Goal: Check status

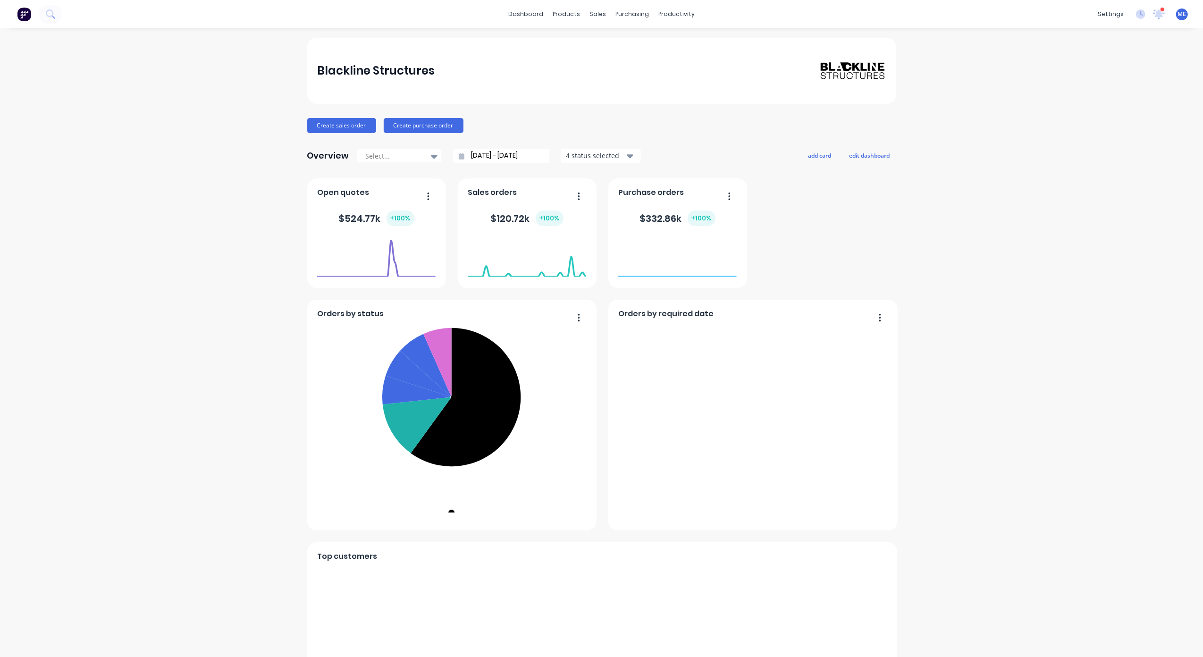
click at [464, 159] on input "[DATE] - [DATE]" at bounding box center [504, 156] width 81 height 14
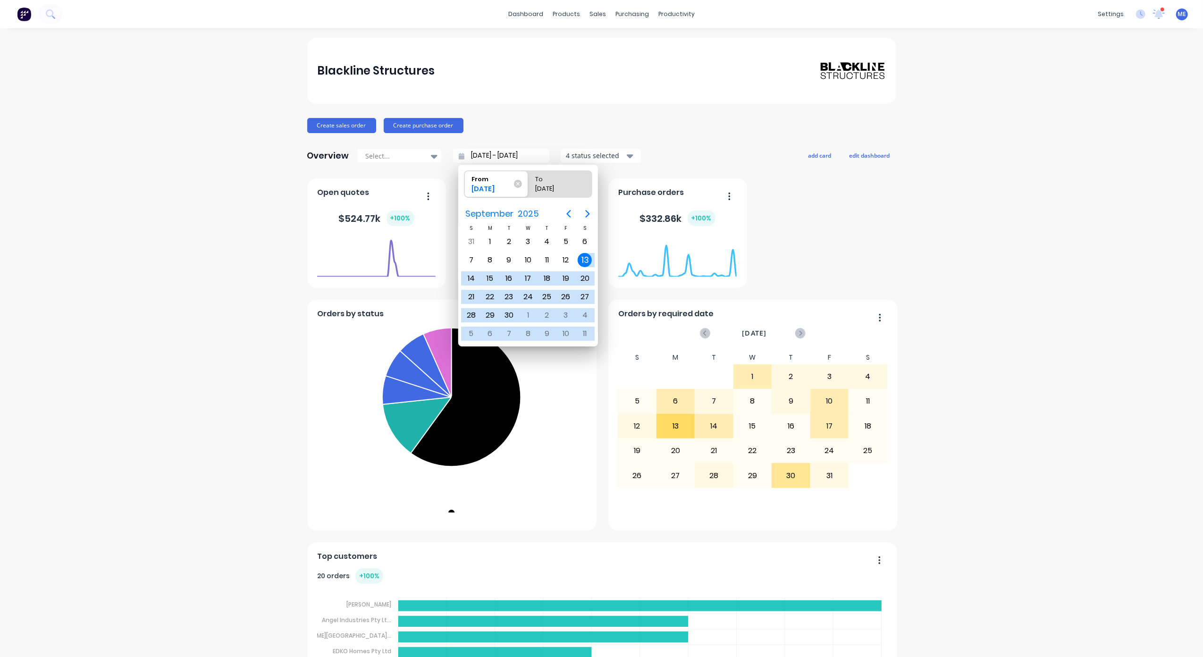
click at [993, 216] on div "Blackline Structures Create sales order Create purchase order Overview Select..…" at bounding box center [601, 527] width 1203 height 978
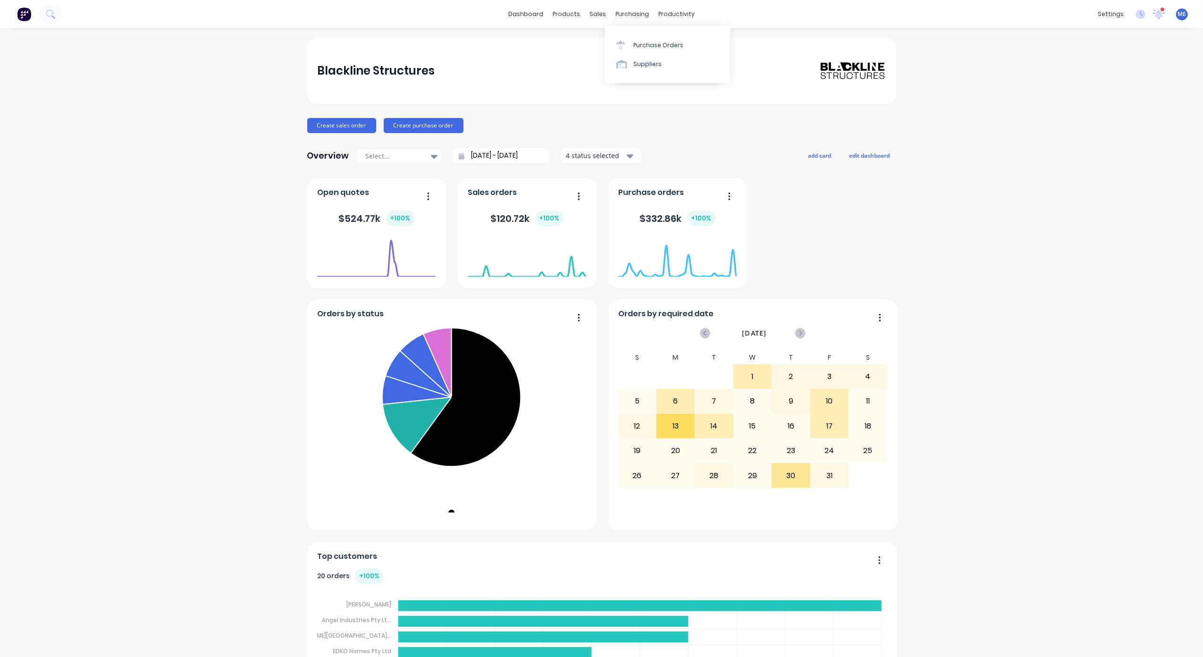
click at [120, 289] on div "Blackline Structures Create sales order Create purchase order Overview Select..…" at bounding box center [601, 527] width 1203 height 978
click at [477, 156] on input "[DATE] - [DATE]" at bounding box center [504, 156] width 81 height 14
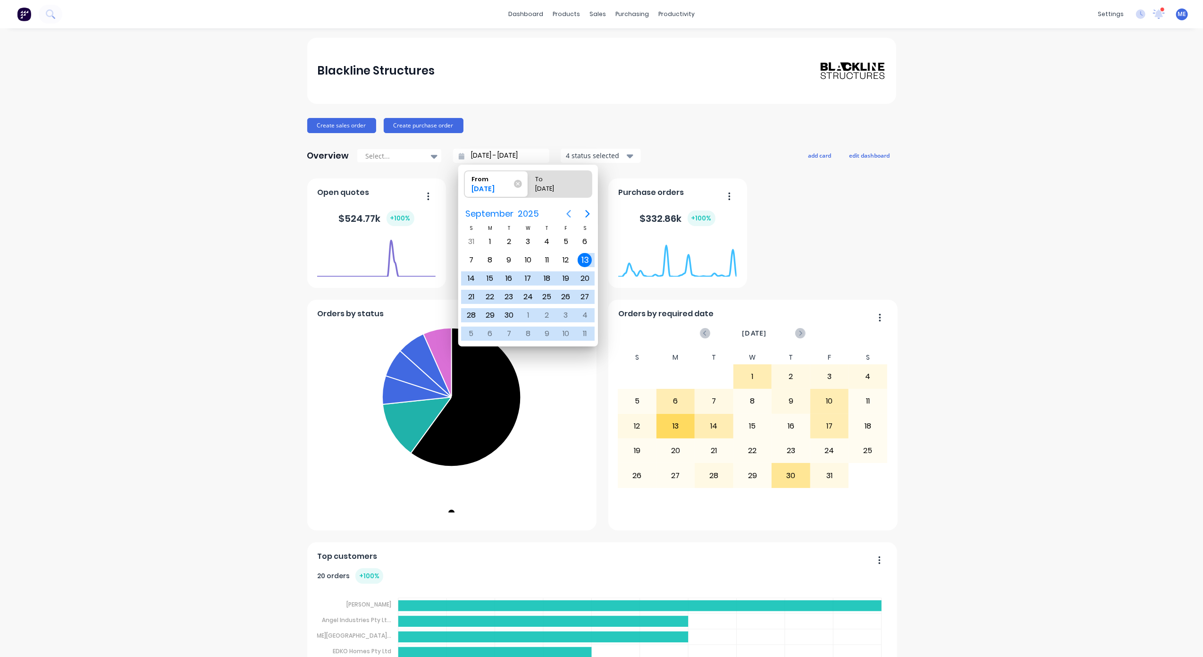
click at [569, 215] on icon "Previous page" at bounding box center [568, 213] width 11 height 11
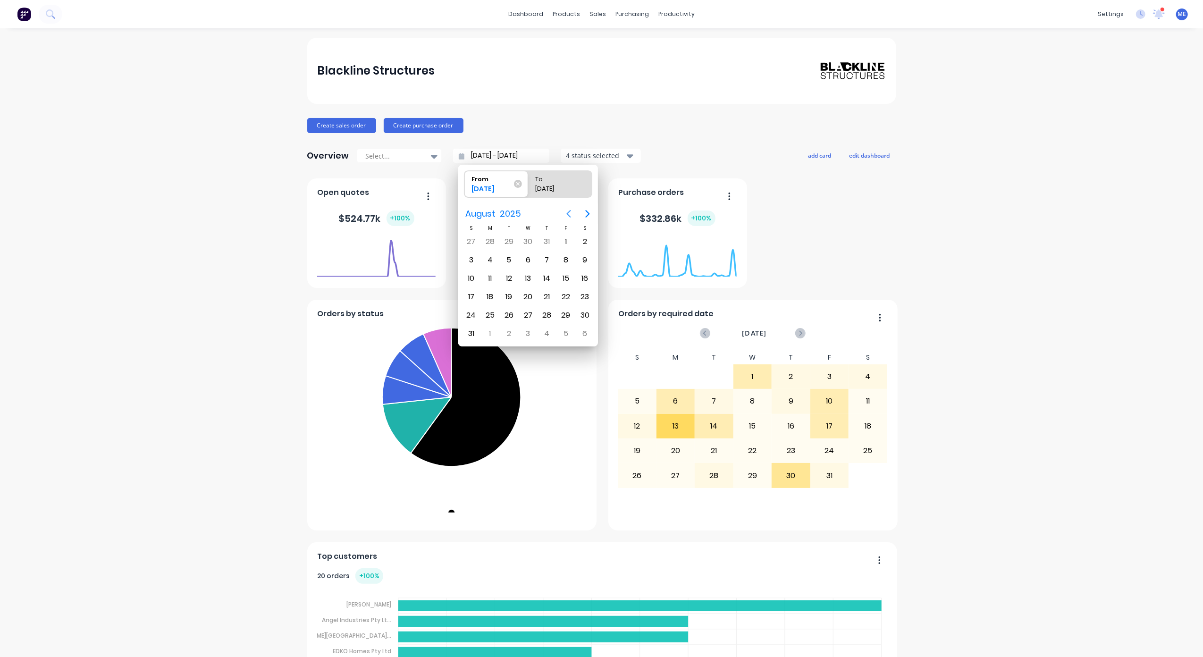
click at [569, 215] on icon "Previous page" at bounding box center [568, 213] width 11 height 11
click at [591, 216] on icon "Next page" at bounding box center [587, 213] width 11 height 11
click at [507, 242] on div "1" at bounding box center [509, 242] width 14 height 14
type input "[DATE] - [DATE]"
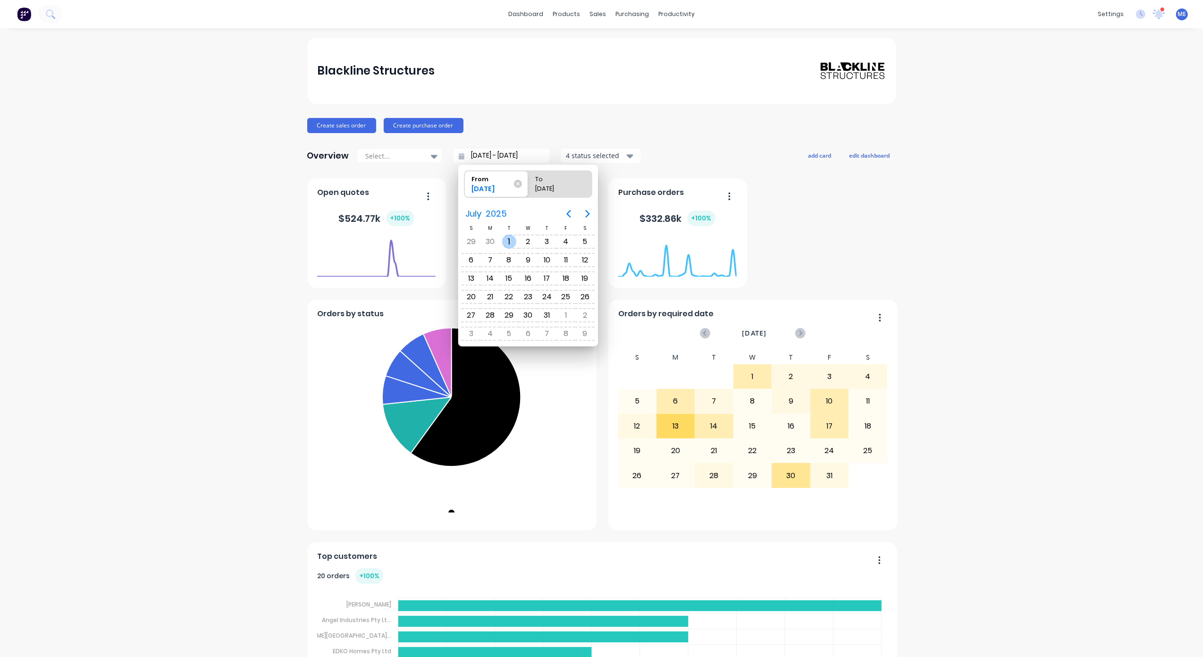
radio input "false"
radio input "true"
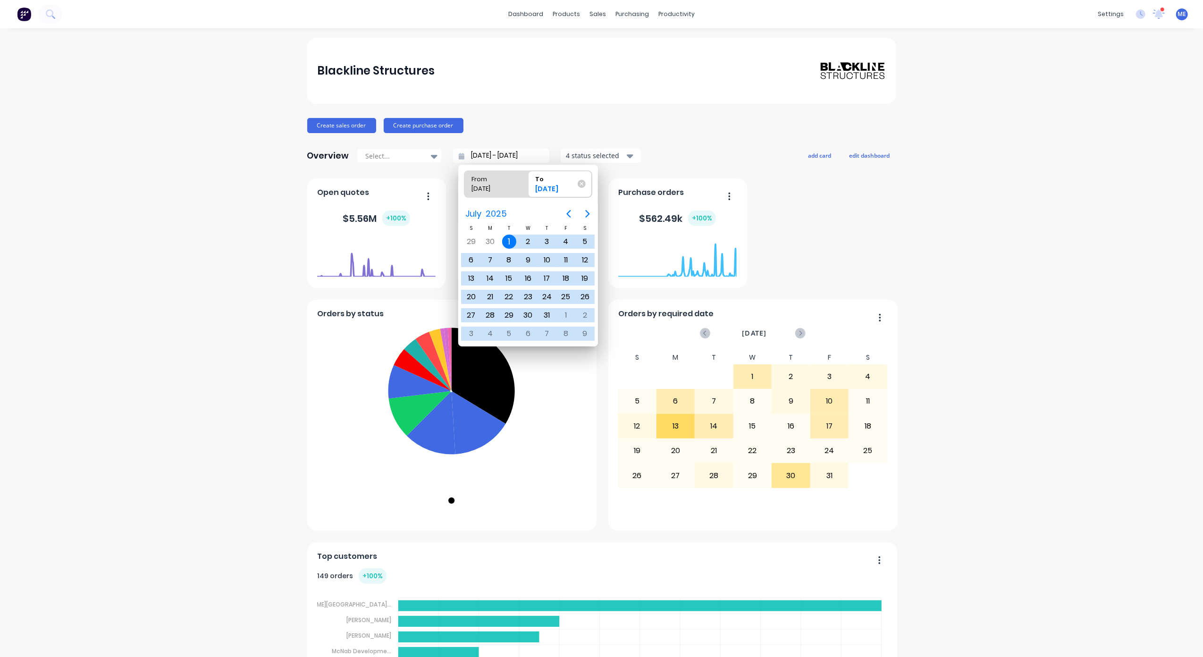
click at [29, 223] on div "Blackline Structures Create sales order Create purchase order Overview Select..…" at bounding box center [601, 527] width 1203 height 978
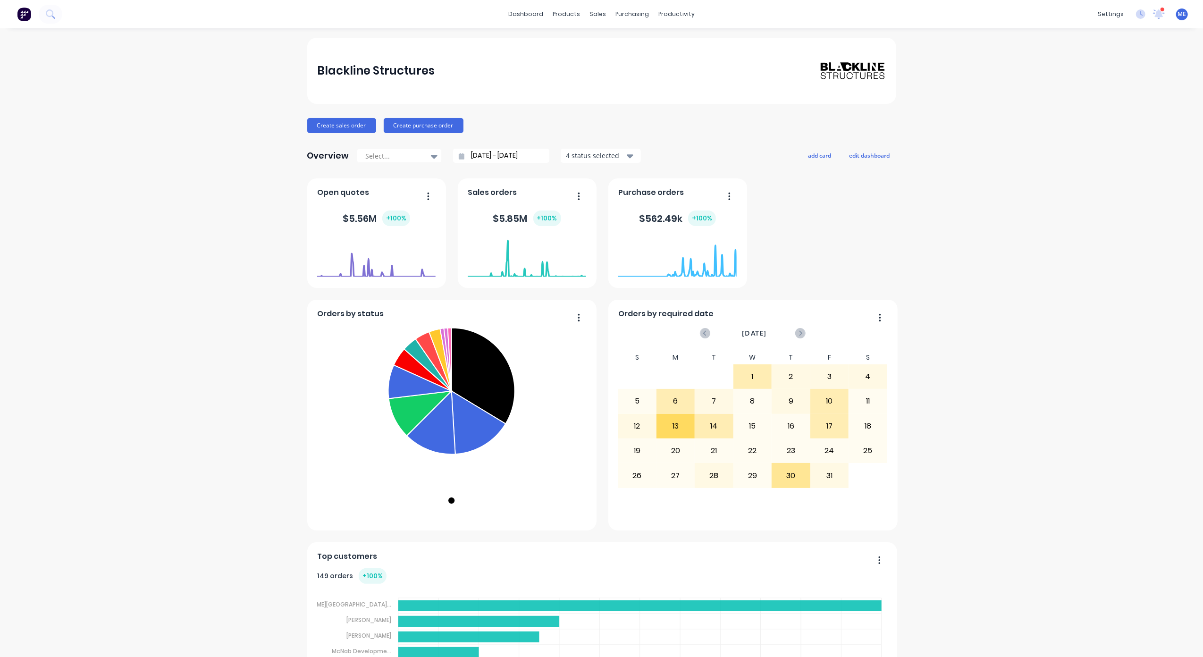
click at [91, 196] on div "Blackline Structures Create sales order Create purchase order Overview Select..…" at bounding box center [601, 527] width 1203 height 978
click at [578, 193] on icon "button" at bounding box center [579, 196] width 2 height 8
click at [227, 250] on div "Blackline Structures Create sales order Create purchase order Overview Select..…" at bounding box center [601, 527] width 1203 height 978
click at [134, 263] on div "Blackline Structures Create sales order Create purchase order Overview Select..…" at bounding box center [601, 527] width 1203 height 978
click at [124, 248] on div "Blackline Structures Create sales order Create purchase order Overview Select..…" at bounding box center [601, 527] width 1203 height 978
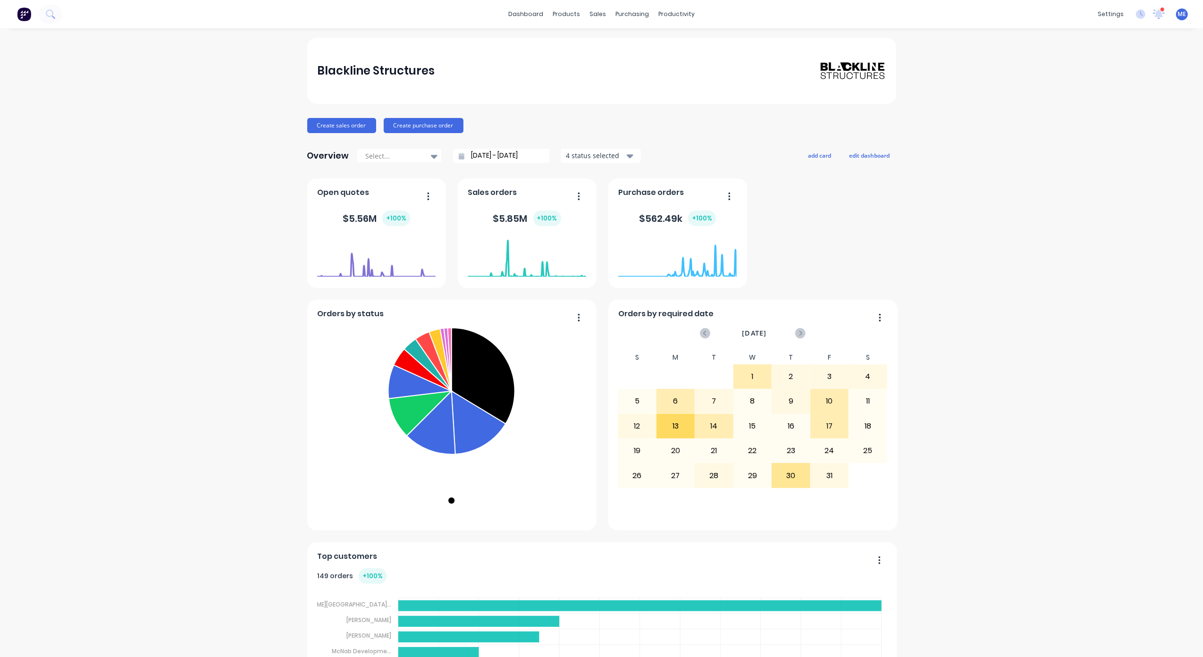
click at [76, 191] on div "Blackline Structures Create sales order Create purchase order Overview Select..…" at bounding box center [601, 527] width 1203 height 978
click at [502, 262] on foreignobject at bounding box center [527, 257] width 118 height 40
click at [193, 216] on div "Blackline Structures Create sales order Create purchase order Overview Select..…" at bounding box center [601, 527] width 1203 height 978
click at [230, 274] on div "Blackline Structures Create sales order Create purchase order Overview Select..…" at bounding box center [601, 527] width 1203 height 978
click at [599, 155] on div "4 status selected" at bounding box center [595, 156] width 59 height 10
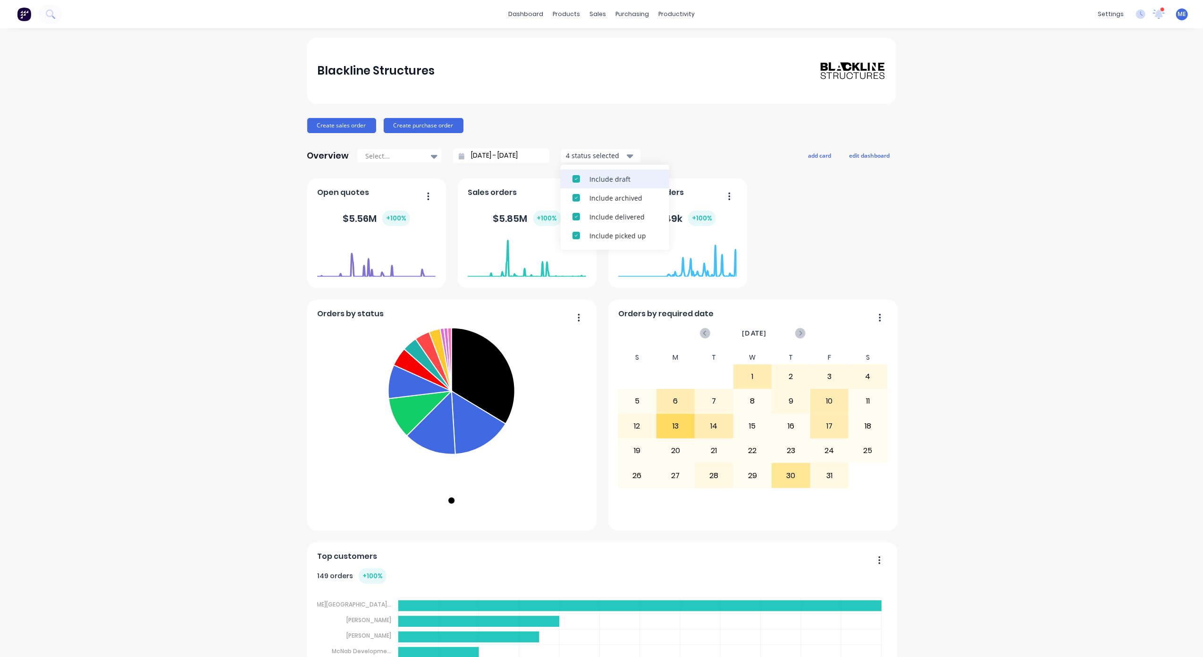
click at [571, 180] on div "button" at bounding box center [576, 178] width 19 height 19
click at [97, 221] on div "Blackline Structures Create sales order Create purchase order Overview Select..…" at bounding box center [601, 527] width 1203 height 978
click at [578, 161] on button "3 status selected" at bounding box center [601, 156] width 80 height 14
click at [569, 182] on div "button" at bounding box center [576, 178] width 19 height 19
click at [187, 206] on div "Blackline Structures Create sales order Create purchase order Overview Select..…" at bounding box center [601, 527] width 1203 height 978
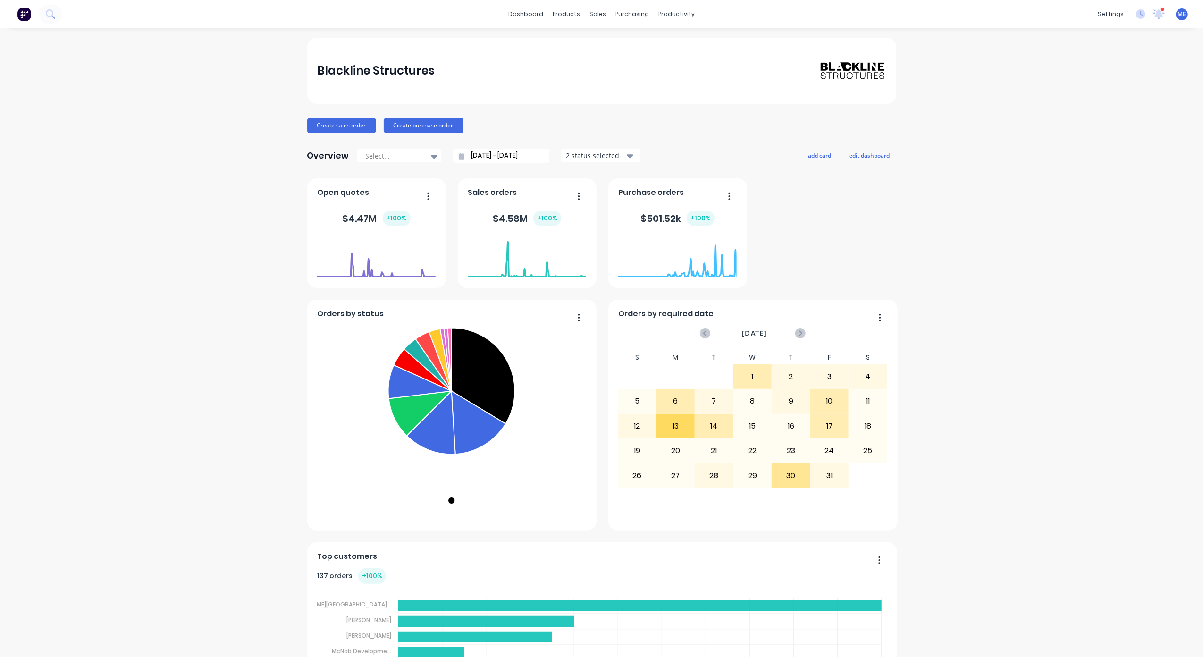
click at [605, 151] on div "2 status selected" at bounding box center [595, 156] width 59 height 10
click at [412, 155] on div at bounding box center [394, 156] width 59 height 12
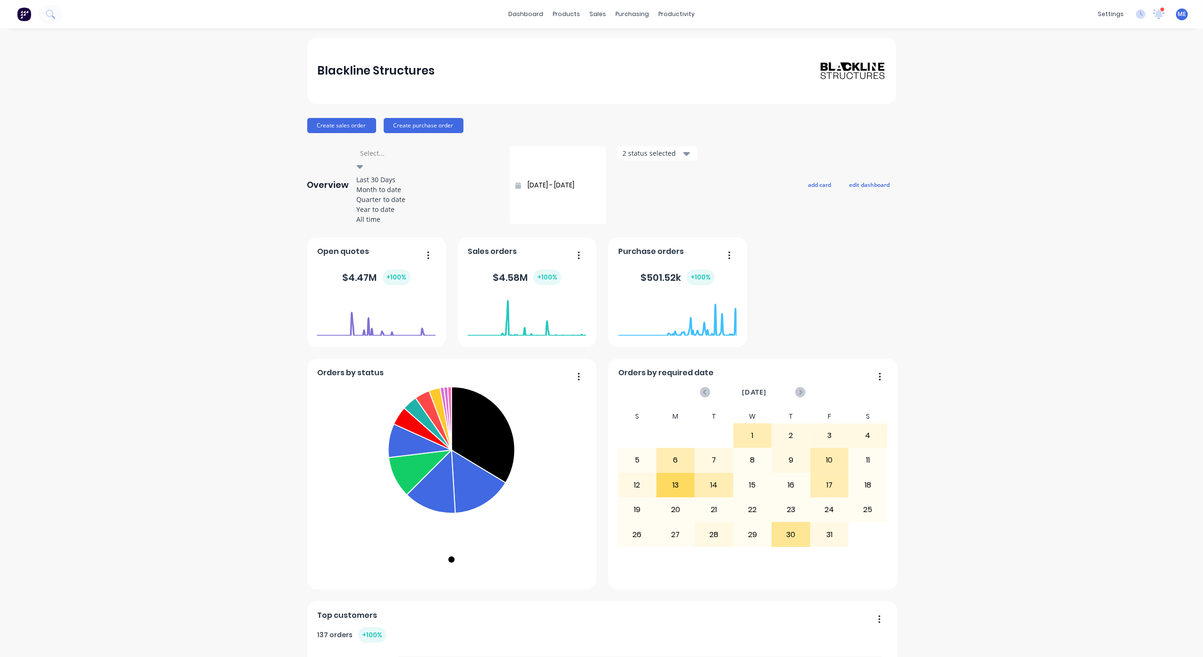
click at [76, 221] on div "Blackline Structures Create sales order Create purchase order Overview 5 result…" at bounding box center [601, 556] width 1203 height 1037
